Goal: Transaction & Acquisition: Purchase product/service

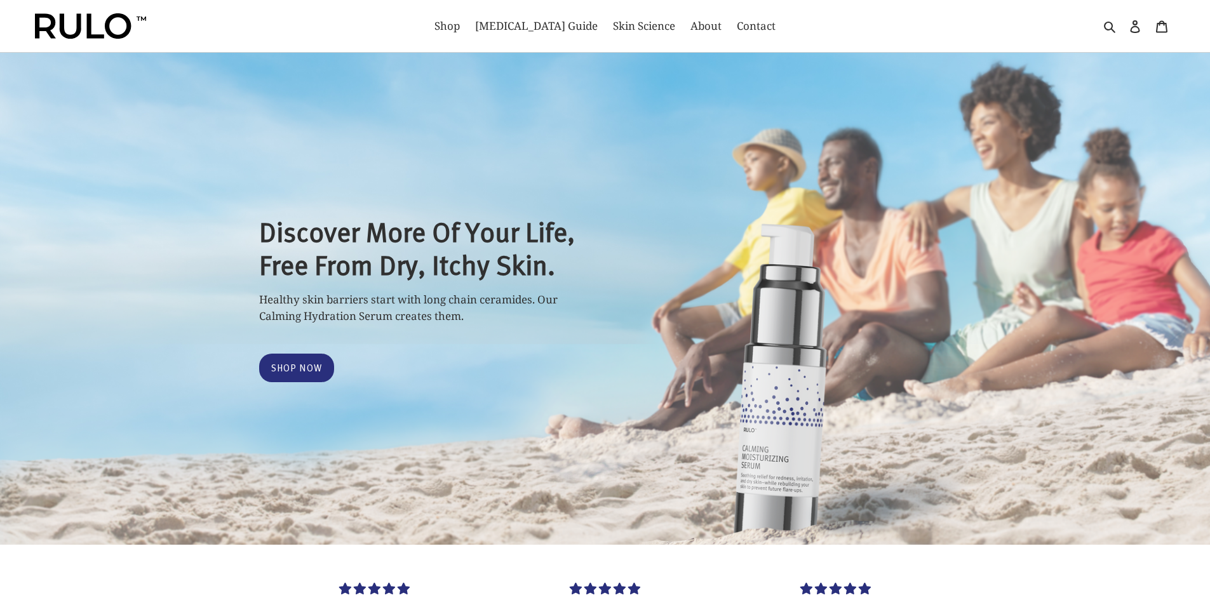
select select "most-helpful"
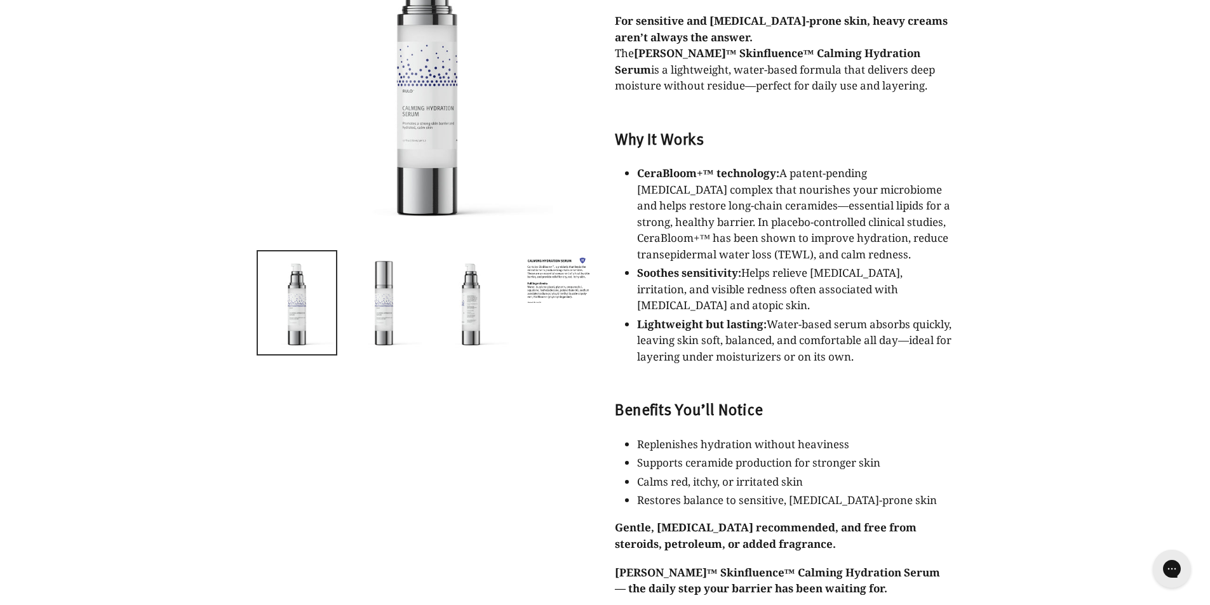
scroll to position [1016, 0]
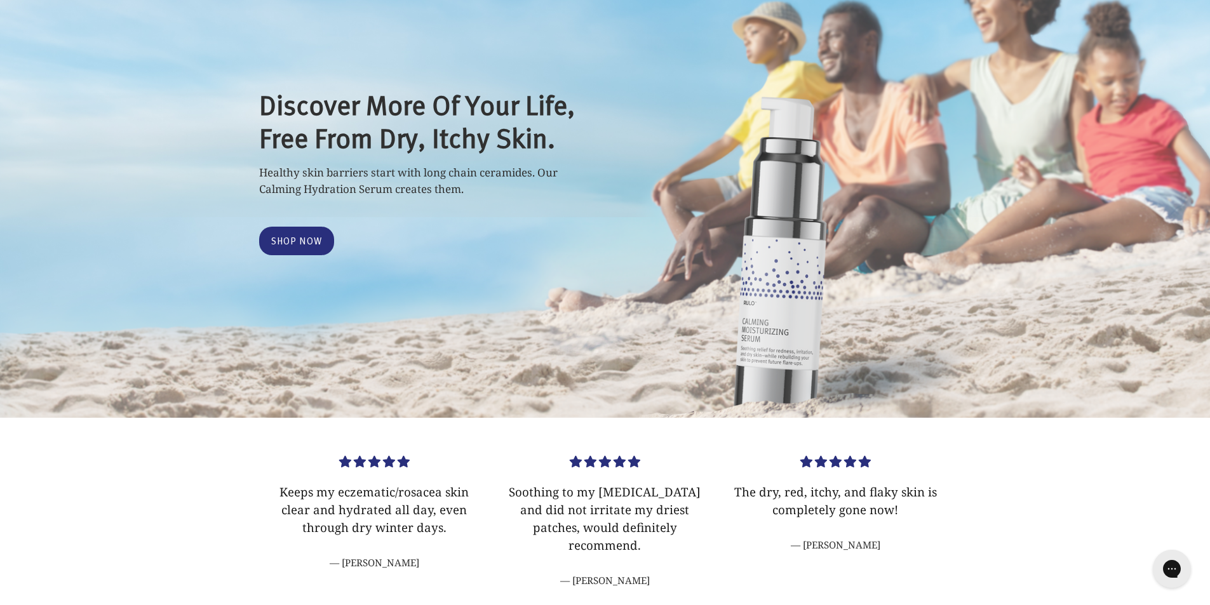
scroll to position [0, 0]
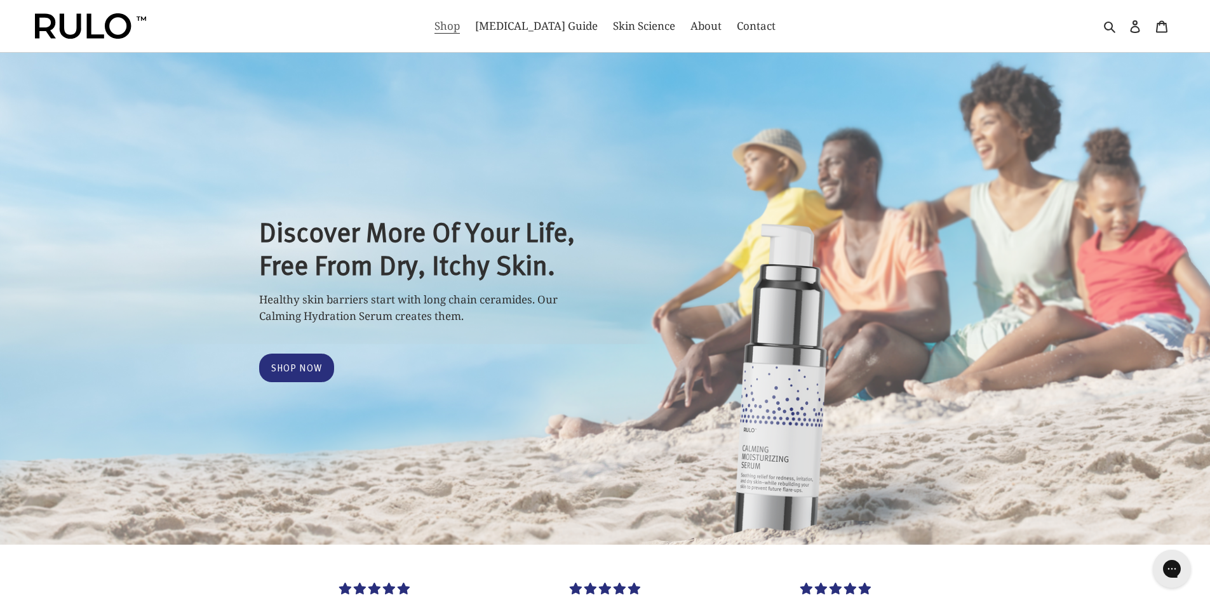
click at [460, 22] on span "Shop" at bounding box center [446, 25] width 25 height 15
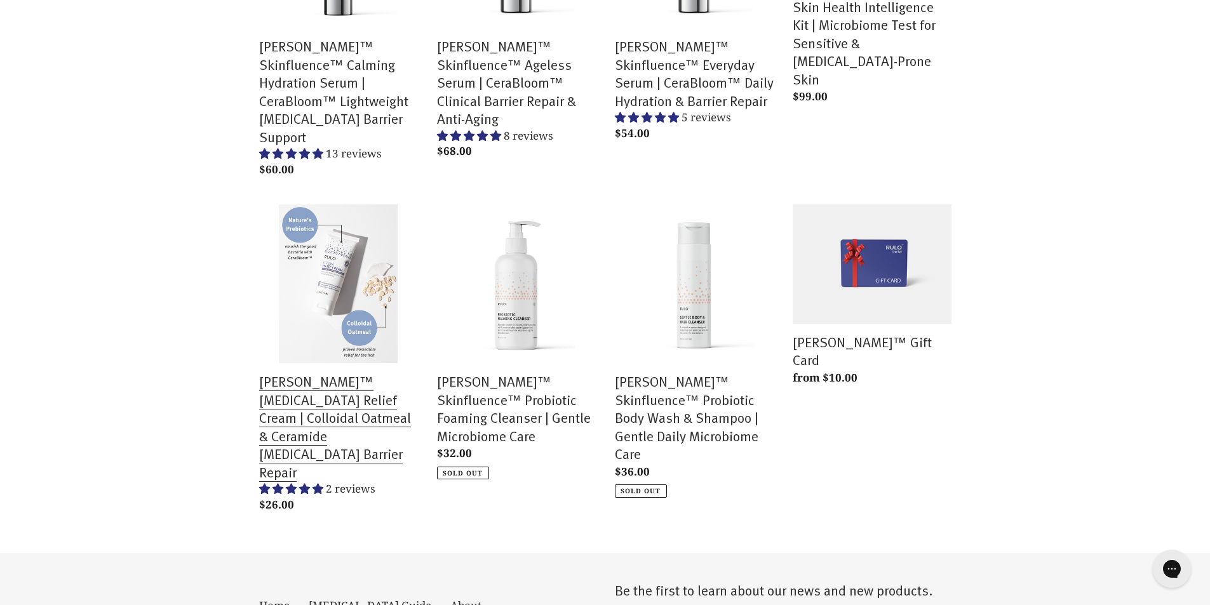
scroll to position [318, 0]
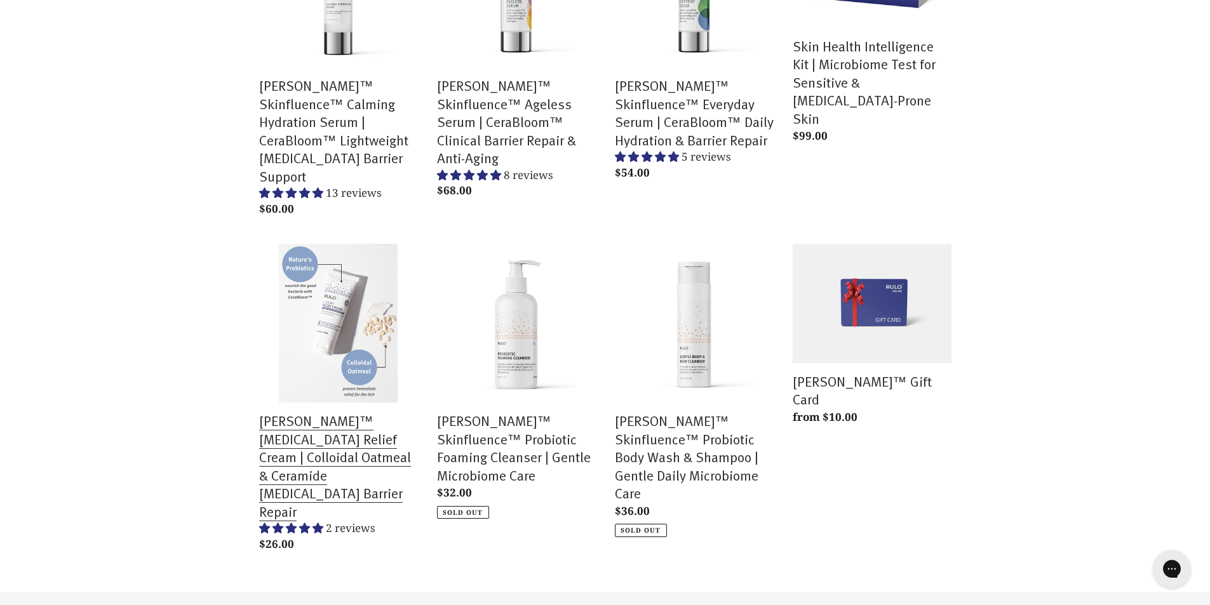
click at [331, 276] on link "RULO™ Eczema Relief Cream | Colloidal Oatmeal & Ceramide Prebiotic Barrier Repa…" at bounding box center [338, 400] width 159 height 313
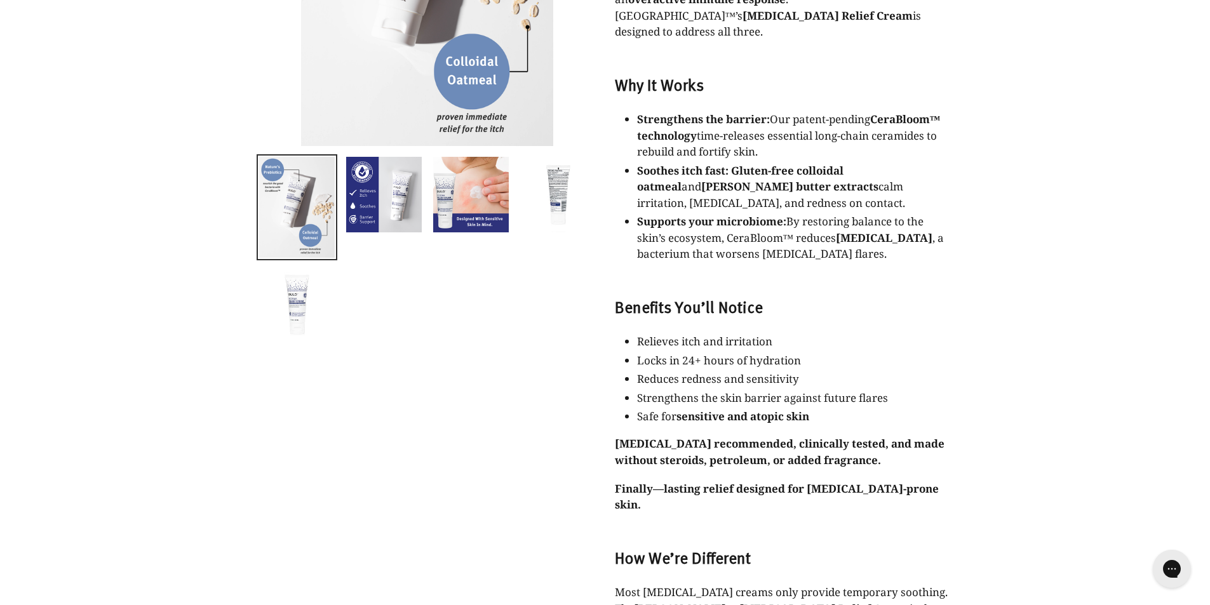
select select "most-helpful"
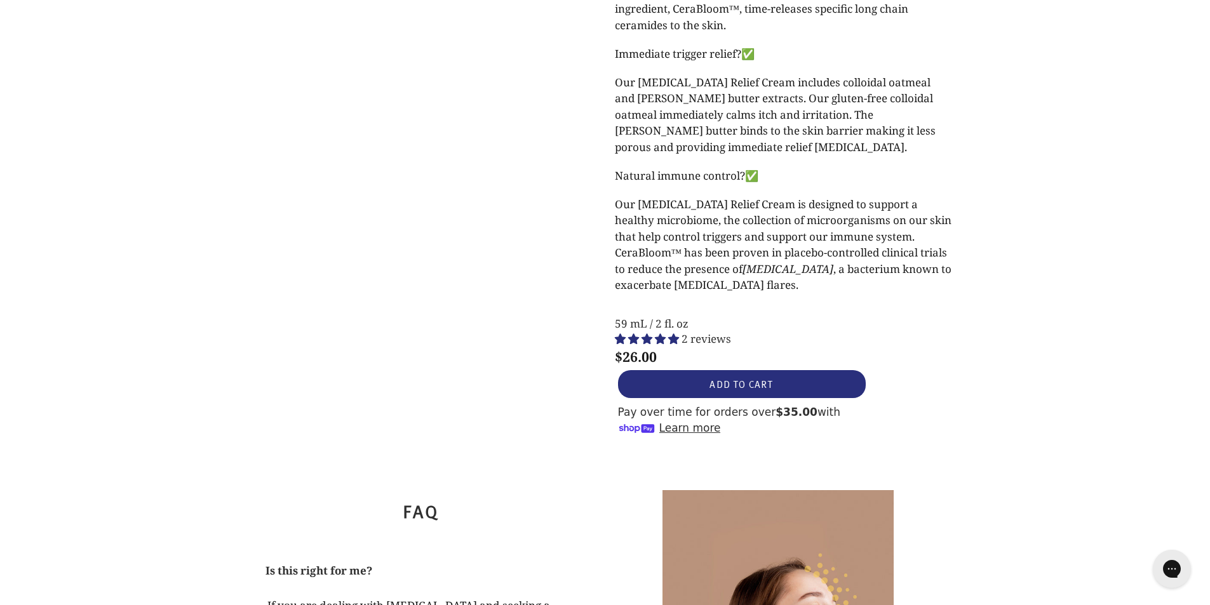
scroll to position [1207, 0]
